Goal: Information Seeking & Learning: Learn about a topic

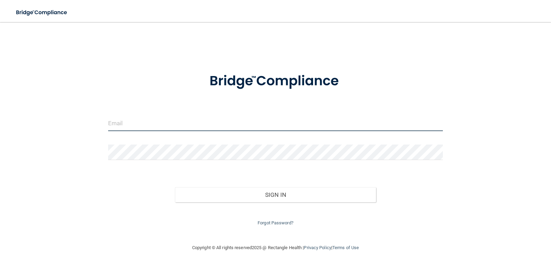
click at [129, 123] on input "email" at bounding box center [275, 123] width 335 height 15
type input "[EMAIL_ADDRESS][DOMAIN_NAME]"
click at [175, 187] on button "Sign In" at bounding box center [275, 194] width 201 height 15
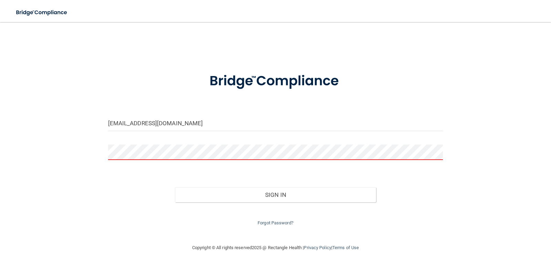
click at [106, 151] on div at bounding box center [275, 155] width 345 height 21
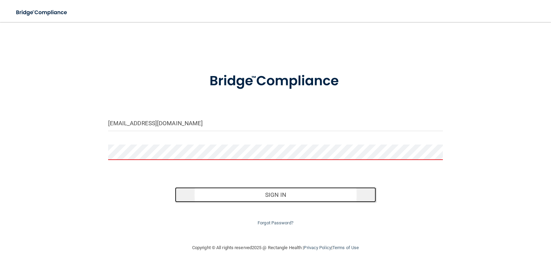
click at [254, 195] on button "Sign In" at bounding box center [275, 194] width 201 height 15
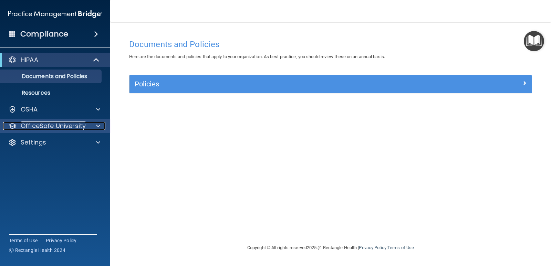
click at [71, 125] on p "OfficeSafe University" at bounding box center [53, 126] width 65 height 8
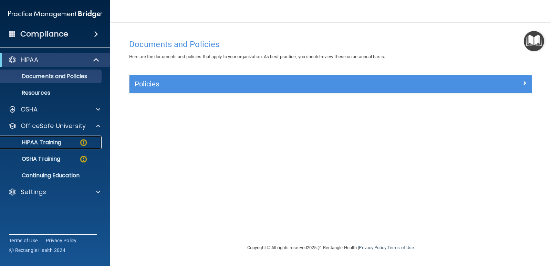
click at [77, 142] on div "HIPAA Training" at bounding box center [51, 142] width 94 height 7
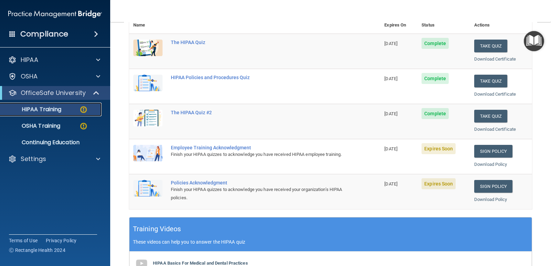
scroll to position [103, 0]
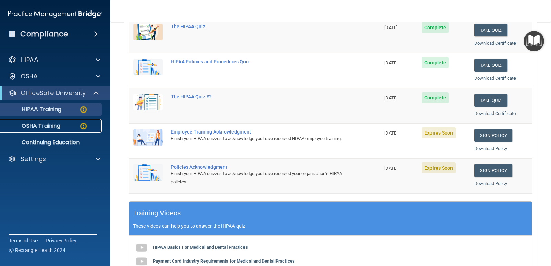
click at [36, 126] on p "OSHA Training" at bounding box center [32, 126] width 56 height 7
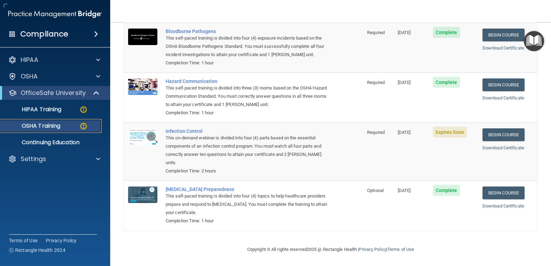
scroll to position [75, 0]
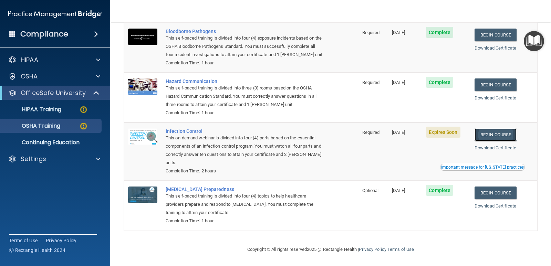
click at [500, 132] on link "Begin Course" at bounding box center [495, 134] width 42 height 13
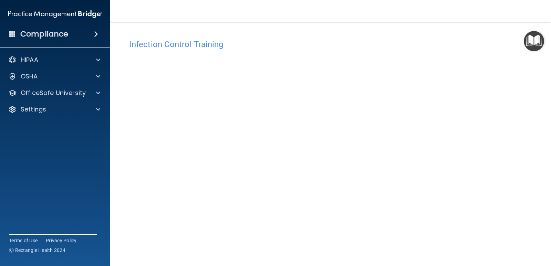
scroll to position [29, 0]
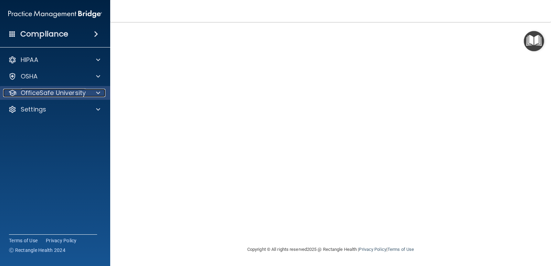
click at [63, 92] on p "OfficeSafe University" at bounding box center [53, 93] width 65 height 8
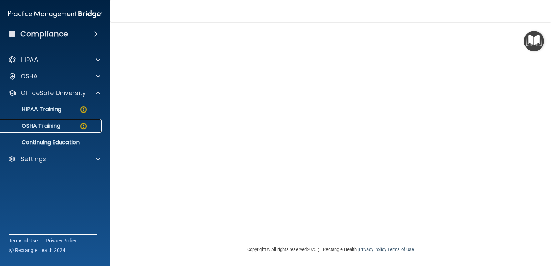
click at [65, 125] on div "OSHA Training" at bounding box center [51, 126] width 94 height 7
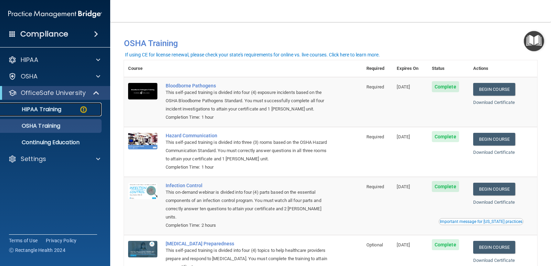
click at [58, 109] on p "HIPAA Training" at bounding box center [32, 109] width 57 height 7
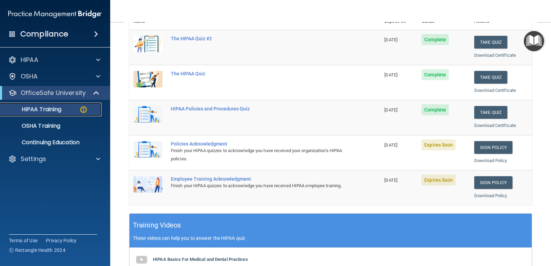
scroll to position [103, 0]
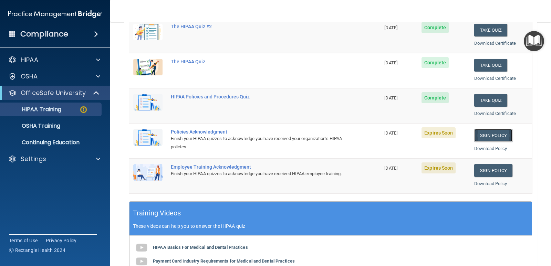
click at [483, 135] on link "Sign Policy" at bounding box center [493, 135] width 38 height 13
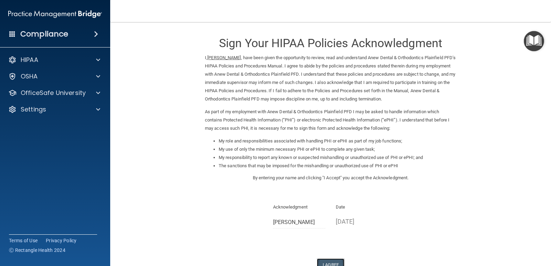
click at [327, 262] on button "I Agree" at bounding box center [331, 265] width 28 height 13
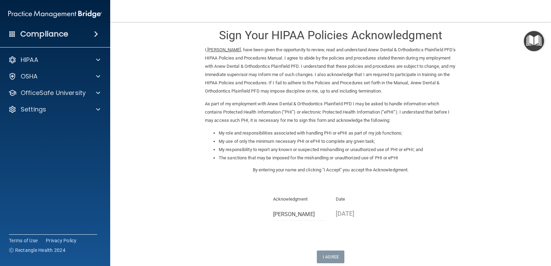
scroll to position [7, 0]
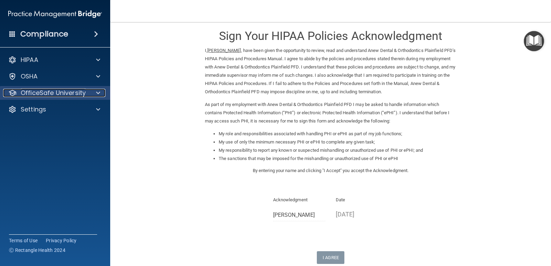
click at [80, 93] on p "OfficeSafe University" at bounding box center [53, 93] width 65 height 8
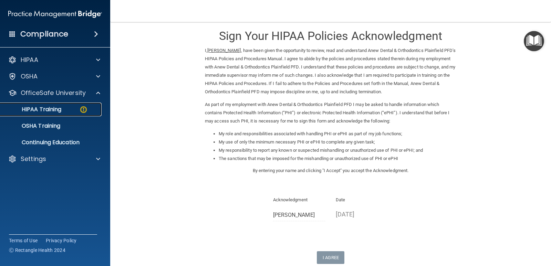
click at [79, 107] on div "HIPAA Training" at bounding box center [51, 109] width 94 height 7
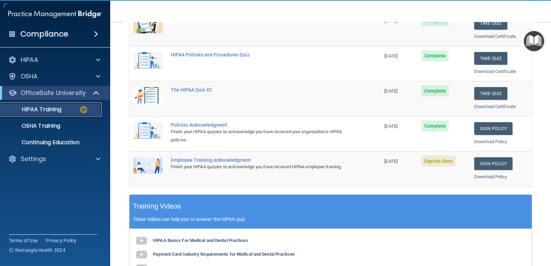
scroll to position [111, 0]
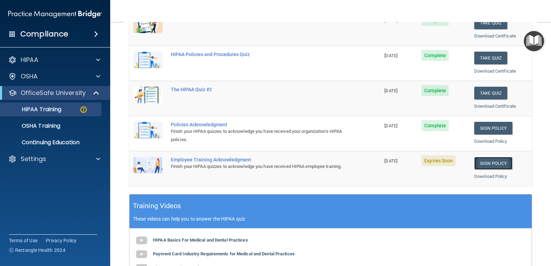
click at [488, 159] on link "Sign Policy" at bounding box center [493, 163] width 38 height 13
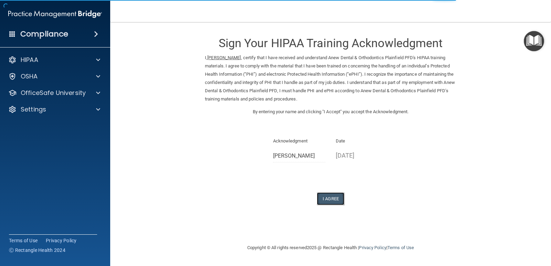
click at [334, 199] on button "I Agree" at bounding box center [331, 198] width 28 height 13
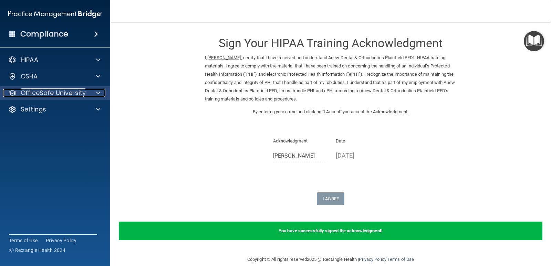
click at [88, 94] on div at bounding box center [96, 93] width 17 height 8
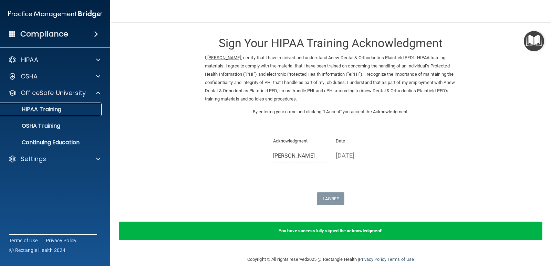
click at [59, 108] on p "HIPAA Training" at bounding box center [32, 109] width 57 height 7
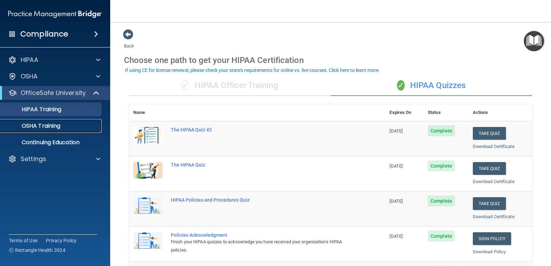
click at [66, 126] on div "OSHA Training" at bounding box center [51, 126] width 94 height 7
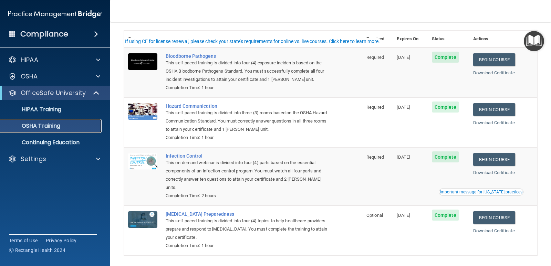
scroll to position [13, 0]
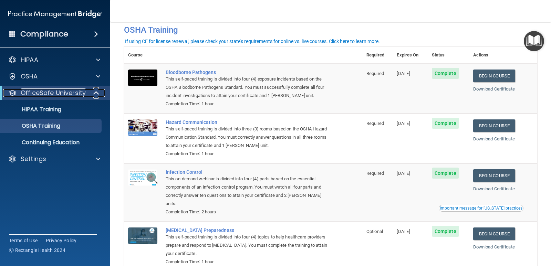
click at [94, 93] on span at bounding box center [97, 93] width 6 height 8
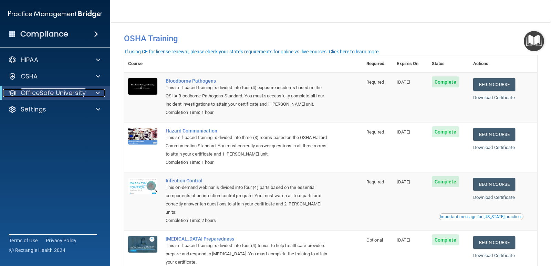
scroll to position [0, 0]
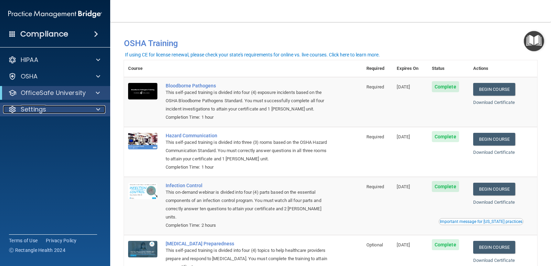
click at [36, 107] on p "Settings" at bounding box center [33, 109] width 25 height 8
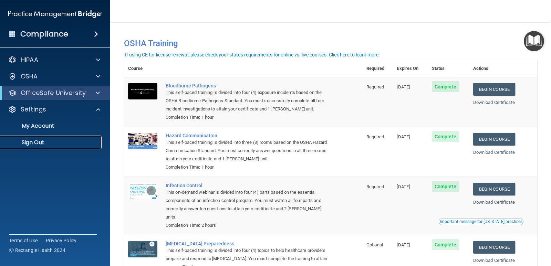
click at [34, 142] on p "Sign Out" at bounding box center [51, 142] width 94 height 7
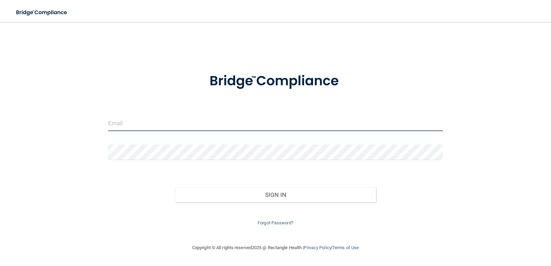
click at [169, 126] on input "email" at bounding box center [275, 123] width 335 height 15
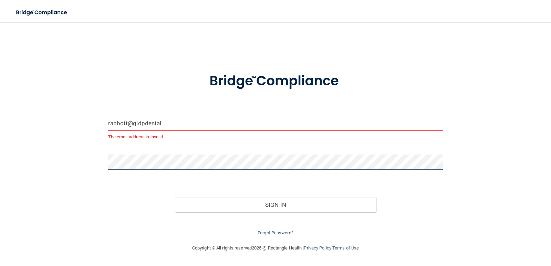
click at [175, 197] on button "Sign In" at bounding box center [275, 204] width 201 height 15
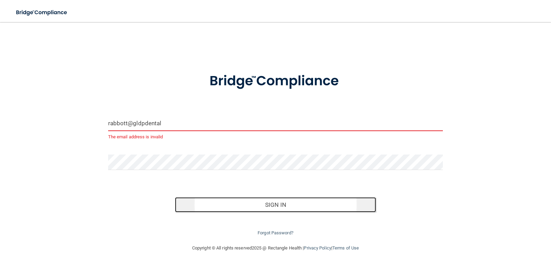
click at [248, 200] on button "Sign In" at bounding box center [275, 204] width 201 height 15
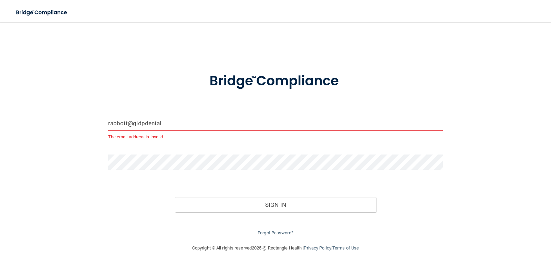
click at [169, 122] on input "rabbott@gldpdental" at bounding box center [275, 123] width 335 height 15
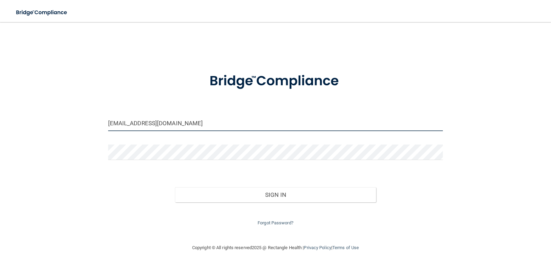
type input "[EMAIL_ADDRESS][DOMAIN_NAME]"
click at [175, 187] on button "Sign In" at bounding box center [275, 194] width 201 height 15
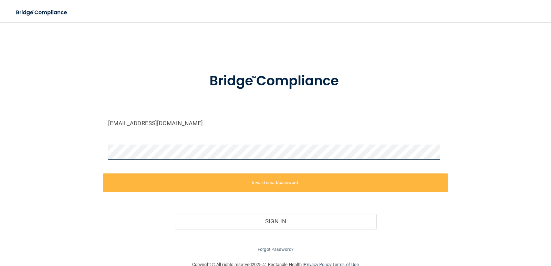
click at [55, 153] on div "rabbott@gldpdental.com Invalid email/password. You don't have permission to acc…" at bounding box center [275, 141] width 523 height 225
click at [284, 249] on link "Forgot Password?" at bounding box center [276, 249] width 36 height 5
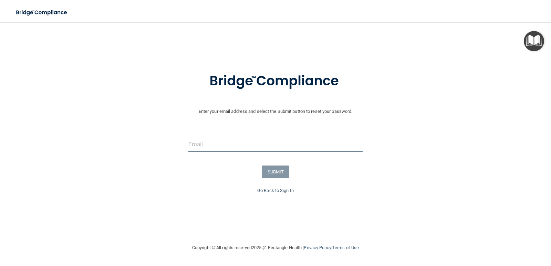
click at [209, 139] on input "email" at bounding box center [275, 144] width 175 height 15
type input "[EMAIL_ADDRESS][DOMAIN_NAME]"
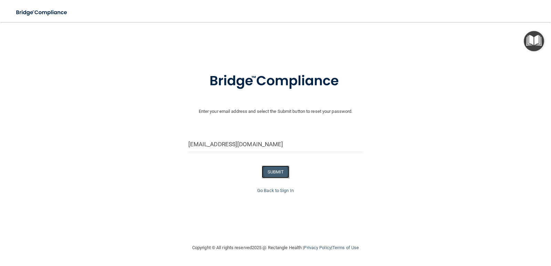
click at [273, 169] on button "SUBMIT" at bounding box center [276, 172] width 28 height 13
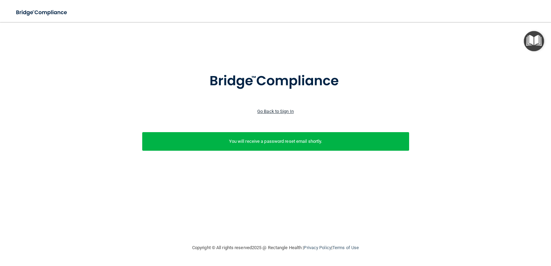
click at [273, 111] on link "Go Back to Sign In" at bounding box center [275, 111] width 36 height 5
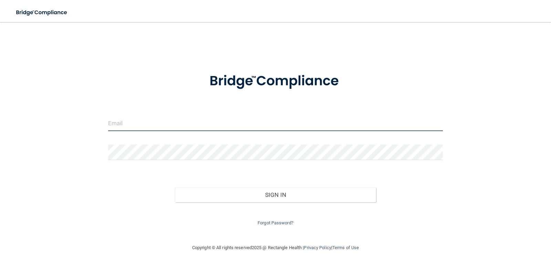
click at [151, 122] on input "email" at bounding box center [275, 123] width 335 height 15
type input "[EMAIL_ADDRESS][DOMAIN_NAME]"
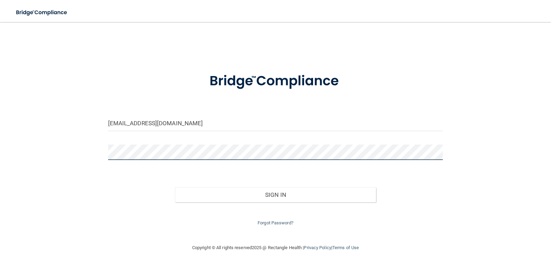
click at [175, 187] on button "Sign In" at bounding box center [275, 194] width 201 height 15
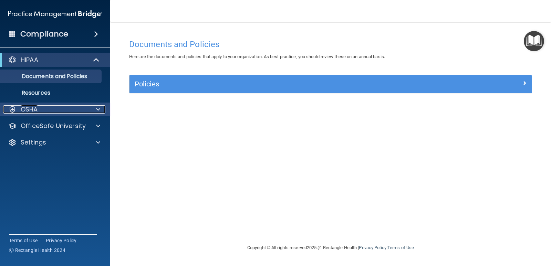
click at [52, 106] on div "OSHA" at bounding box center [45, 109] width 85 height 8
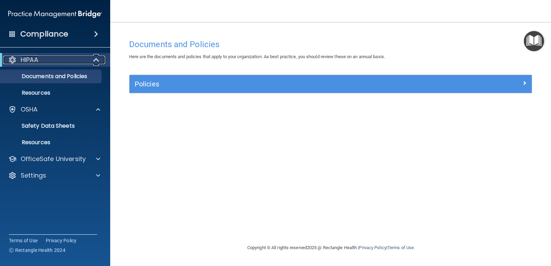
click at [69, 60] on div "HIPAA" at bounding box center [45, 60] width 85 height 8
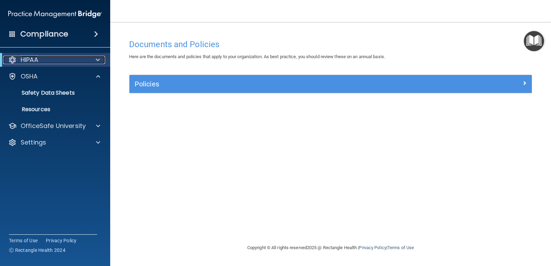
click at [67, 63] on div "HIPAA" at bounding box center [45, 60] width 85 height 8
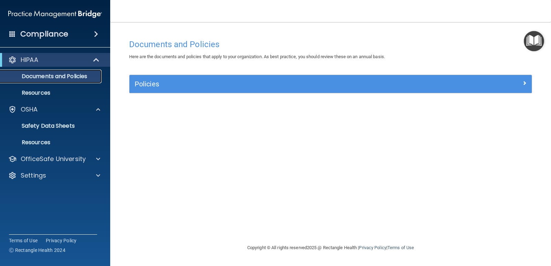
click at [66, 75] on p "Documents and Policies" at bounding box center [51, 76] width 94 height 7
click at [43, 94] on p "Resources" at bounding box center [51, 93] width 94 height 7
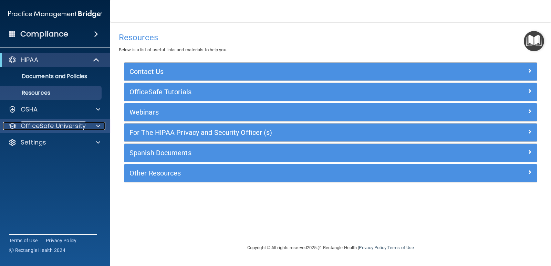
click at [39, 127] on p "OfficeSafe University" at bounding box center [53, 126] width 65 height 8
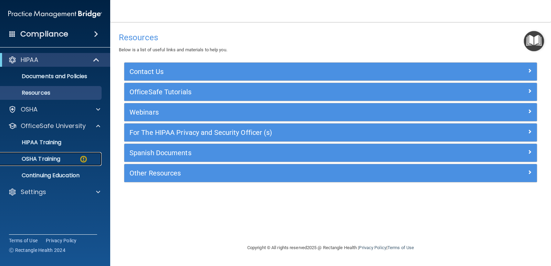
click at [42, 157] on p "OSHA Training" at bounding box center [32, 159] width 56 height 7
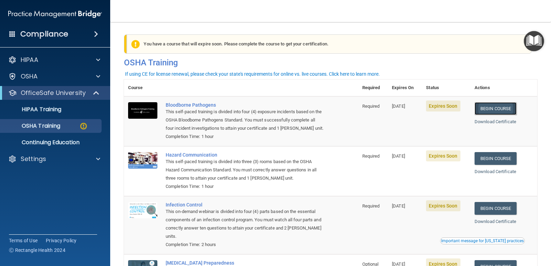
click at [501, 109] on link "Begin Course" at bounding box center [495, 108] width 42 height 13
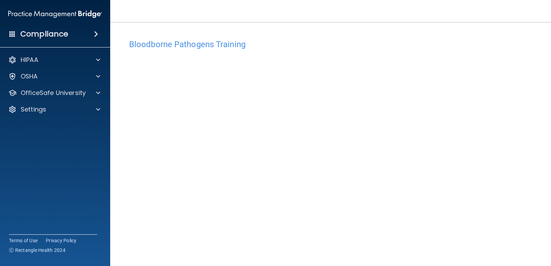
click at [195, 46] on h4 "Bloodborne Pathogens Training" at bounding box center [330, 44] width 403 height 9
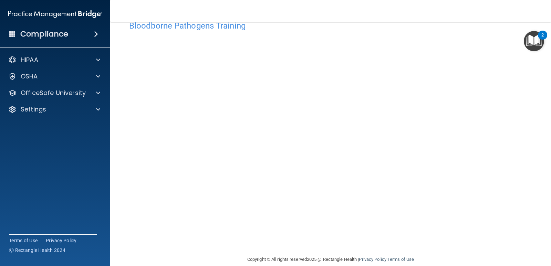
scroll to position [29, 0]
